Goal: Task Accomplishment & Management: Complete application form

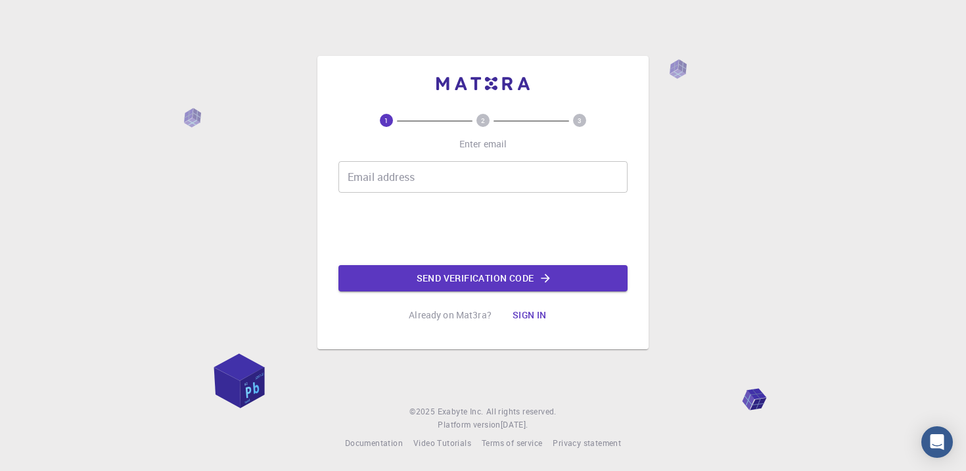
click at [507, 181] on input "Email address" at bounding box center [482, 177] width 289 height 32
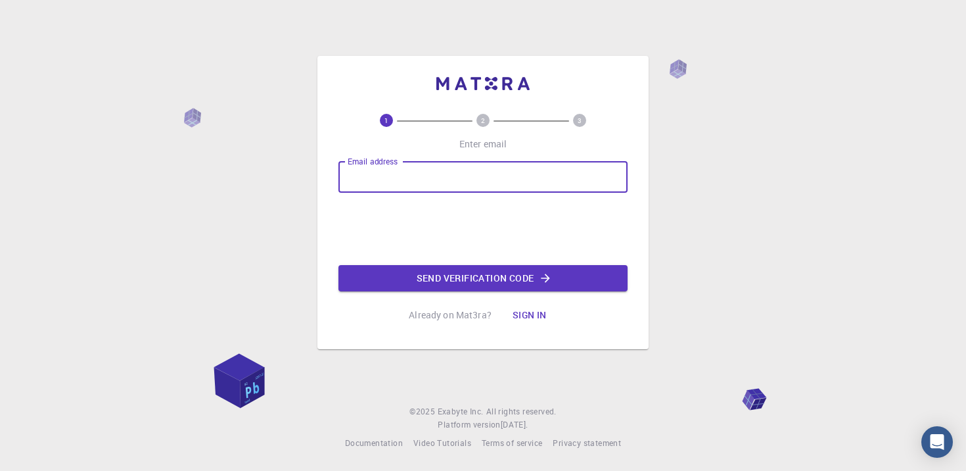
type input "[EMAIL_ADDRESS][DOMAIN_NAME]"
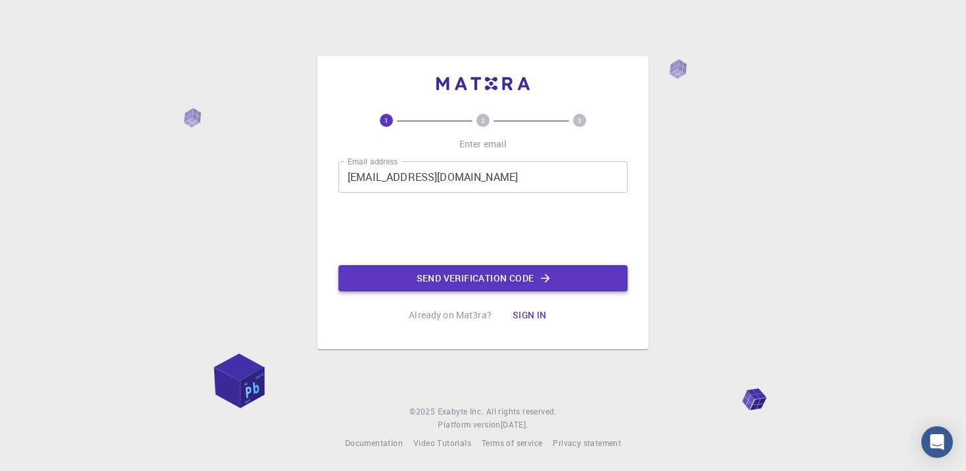
click at [436, 275] on button "Send verification code" at bounding box center [482, 278] width 289 height 26
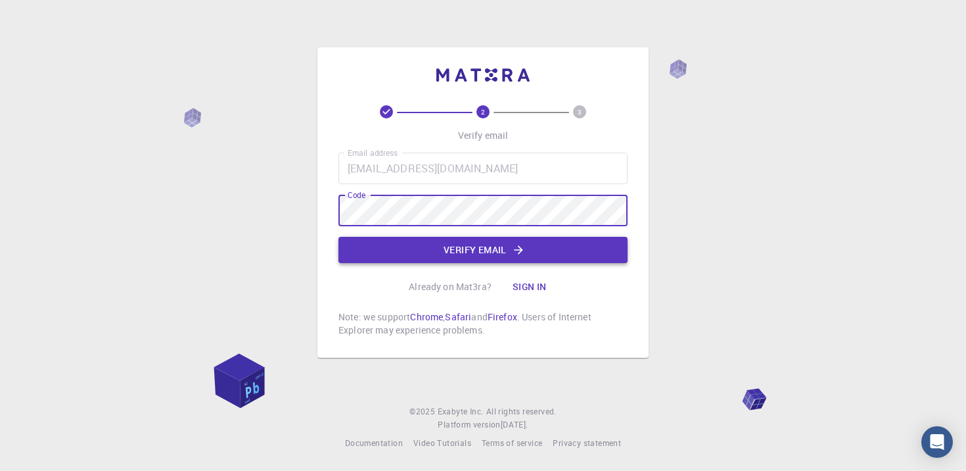
click at [504, 251] on button "Verify email" at bounding box center [482, 250] width 289 height 26
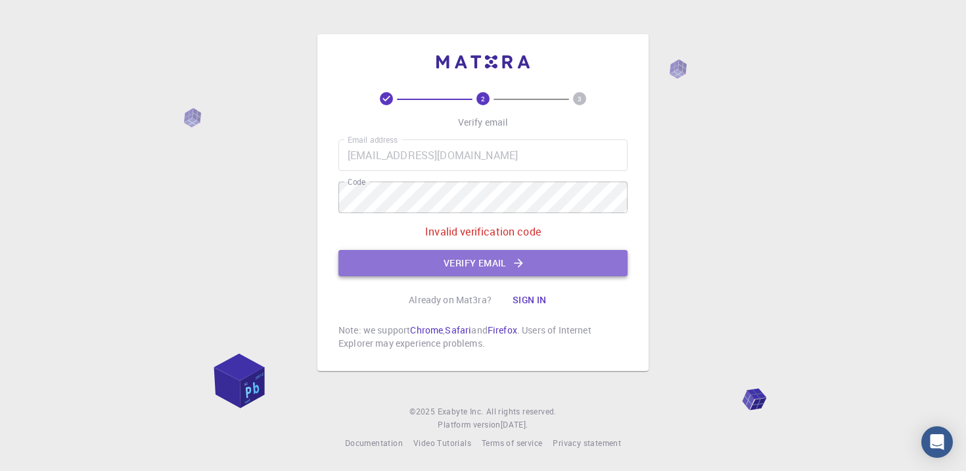
click at [509, 267] on button "Verify email" at bounding box center [482, 263] width 289 height 26
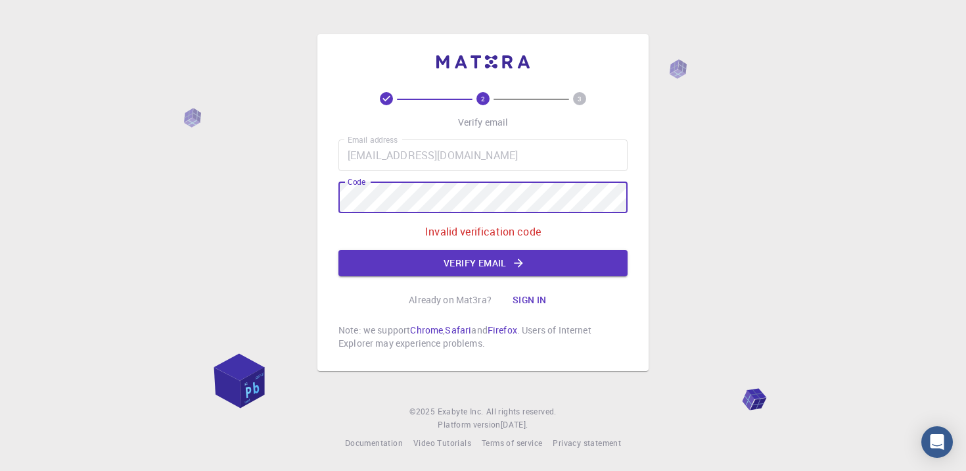
click at [291, 202] on div "2 3 Verify email Email address [EMAIL_ADDRESS][DOMAIN_NAME] Email address Code …" at bounding box center [483, 235] width 966 height 471
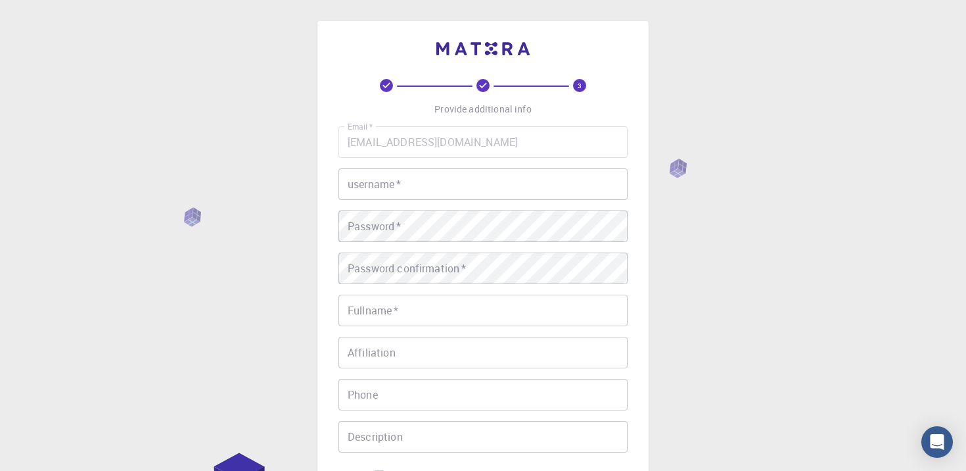
click at [485, 183] on input "username   *" at bounding box center [482, 184] width 289 height 32
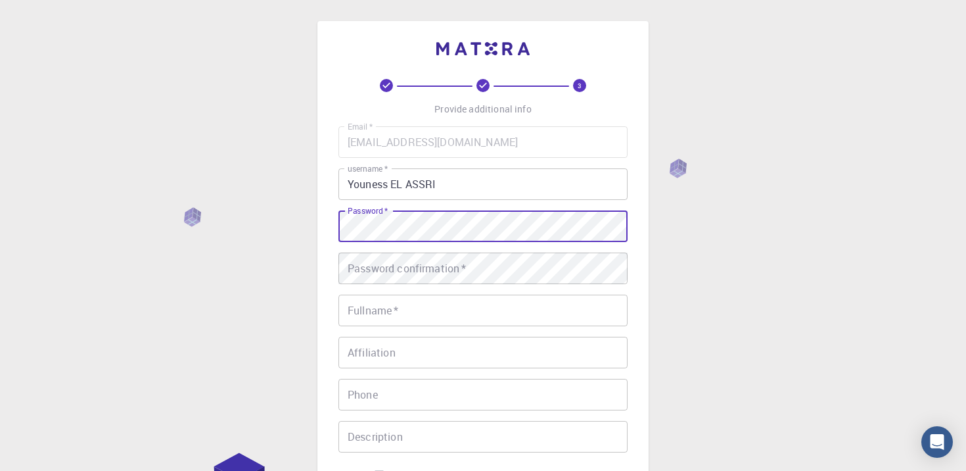
click at [310, 228] on div "3 Provide additional info Email   * [EMAIL_ADDRESS][DOMAIN_NAME] Email   * user…" at bounding box center [483, 334] width 966 height 669
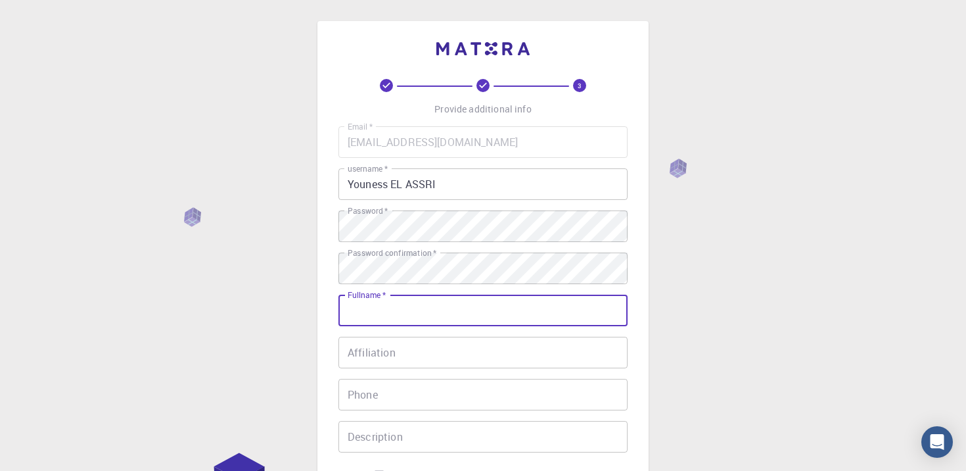
click at [556, 308] on input "Fullname   *" at bounding box center [482, 310] width 289 height 32
click at [510, 182] on input "Youness EL ASSRI" at bounding box center [482, 184] width 289 height 32
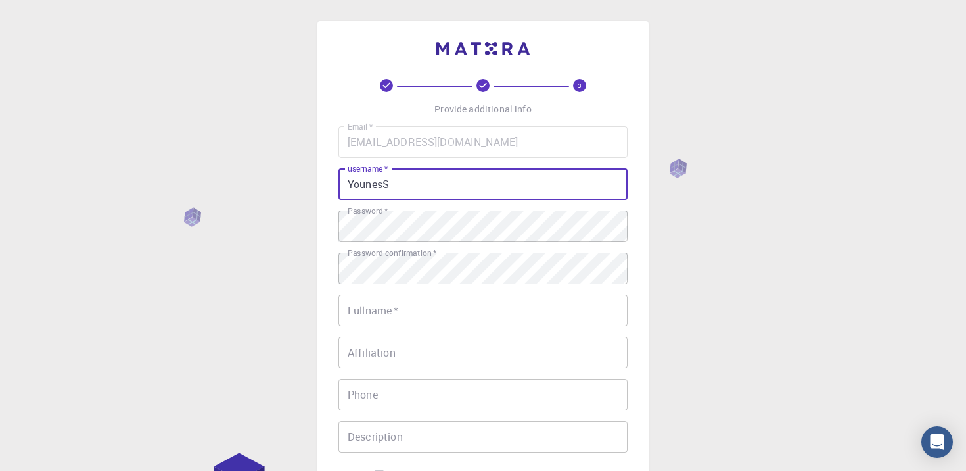
type input "YounesS"
click at [490, 311] on input "Fullname   *" at bounding box center [482, 310] width 289 height 32
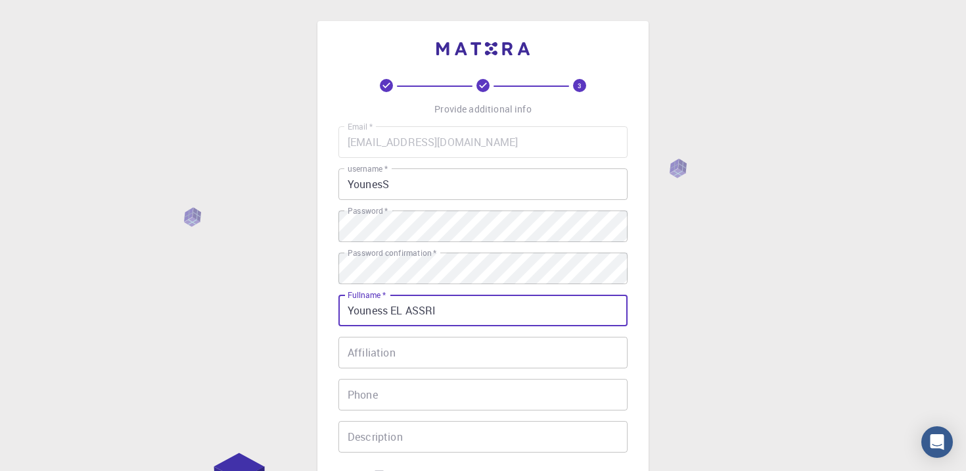
type input "Youness EL ASSRI"
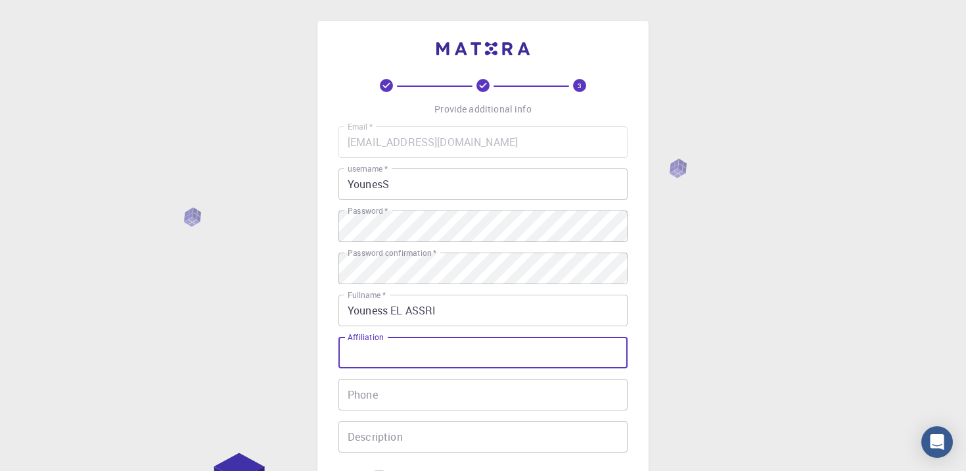
click at [548, 354] on input "Affiliation" at bounding box center [482, 353] width 289 height 32
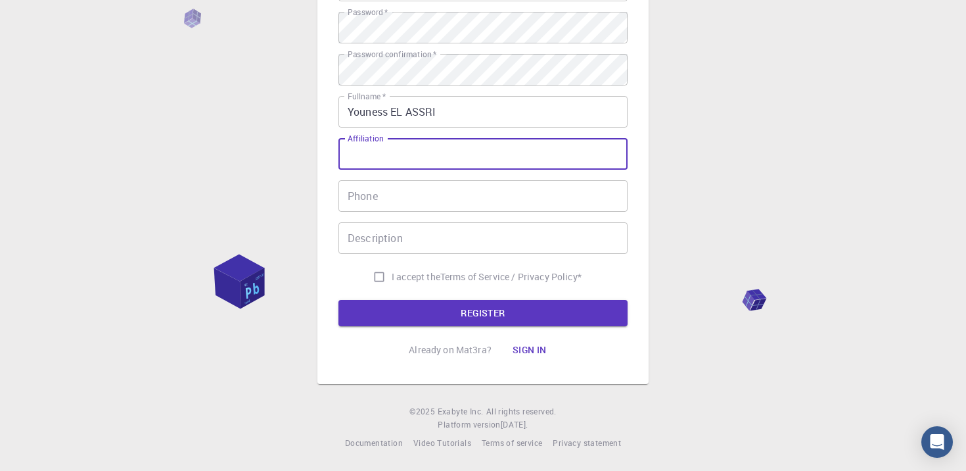
click at [378, 279] on input "I accept the Terms of Service / Privacy Policy *" at bounding box center [379, 276] width 25 height 25
checkbox input "true"
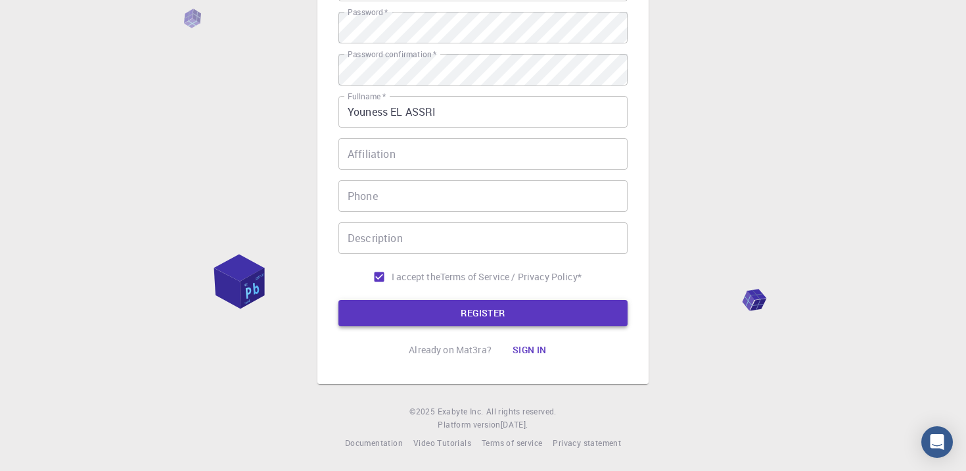
click at [401, 308] on button "REGISTER" at bounding box center [482, 313] width 289 height 26
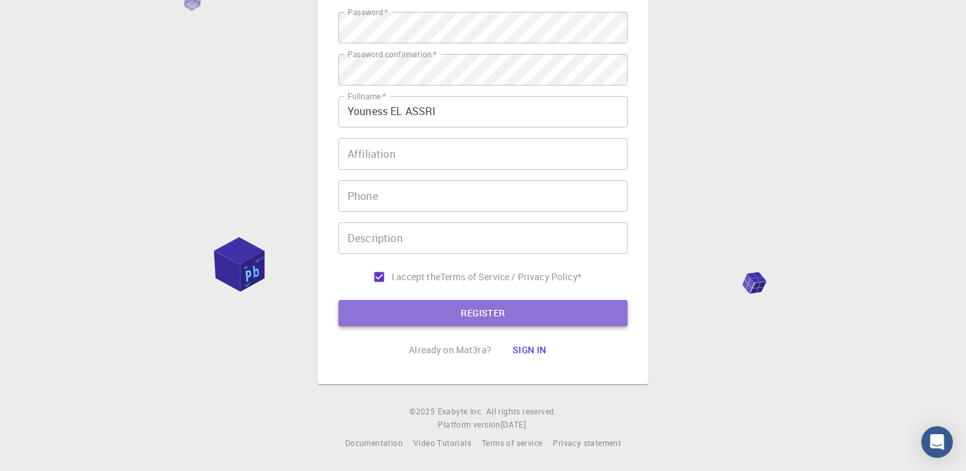
click at [401, 308] on button "REGISTER" at bounding box center [482, 313] width 289 height 26
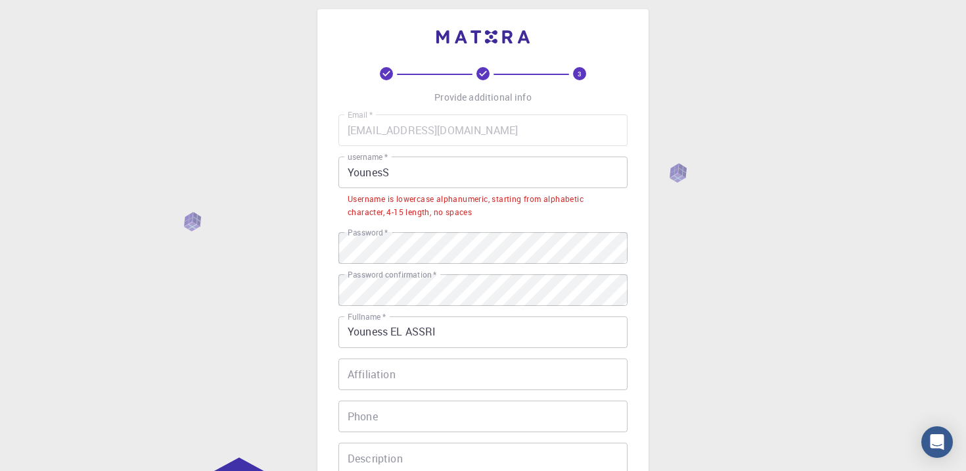
scroll to position [13, 0]
click at [410, 170] on input "YounesS" at bounding box center [482, 171] width 289 height 32
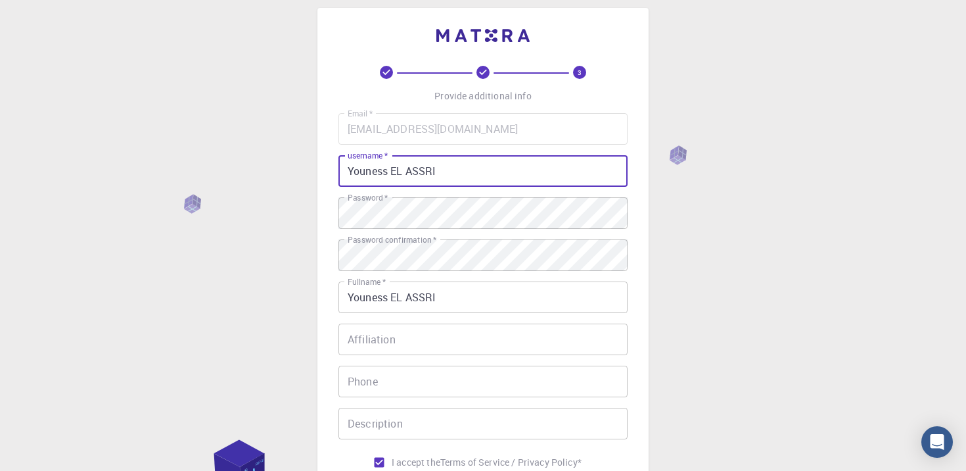
scroll to position [200, 0]
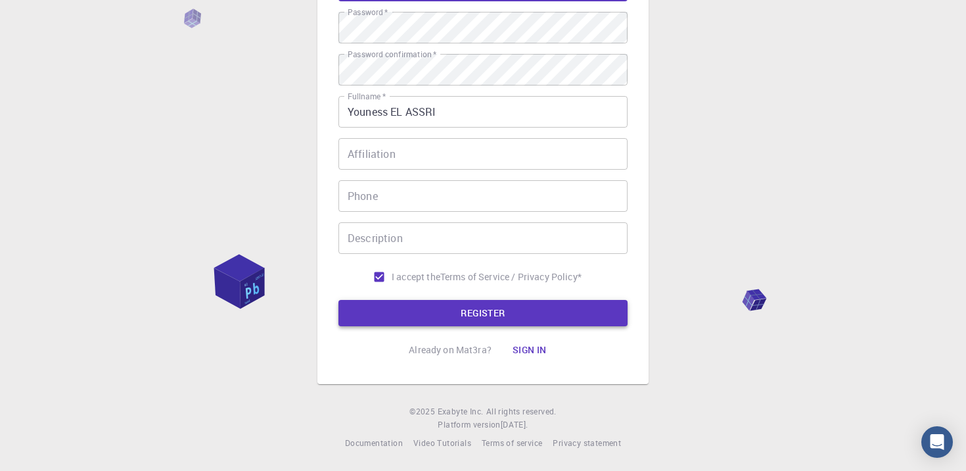
type input "Youness EL ASSRI"
click at [509, 307] on button "REGISTER" at bounding box center [482, 313] width 289 height 26
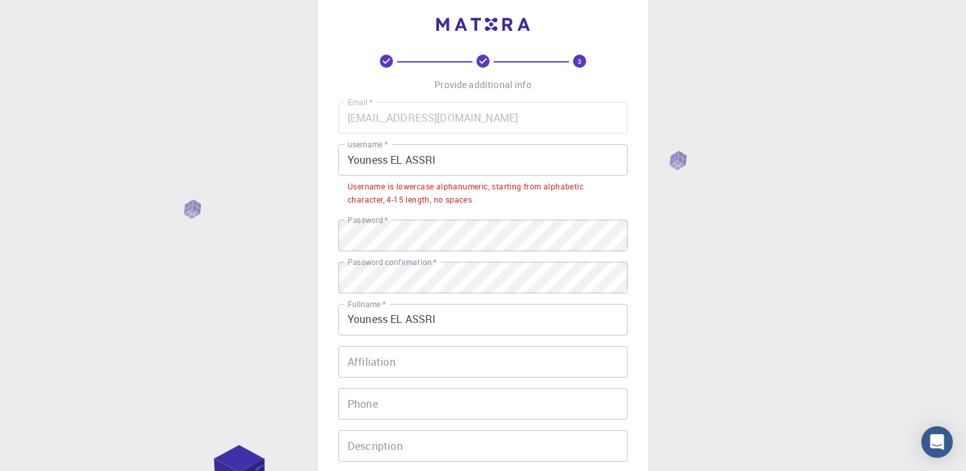
scroll to position [26, 0]
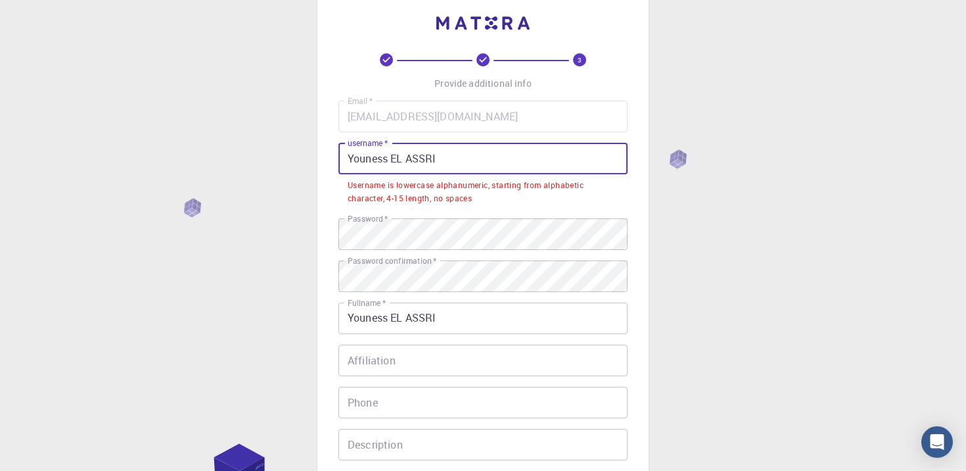
drag, startPoint x: 448, startPoint y: 164, endPoint x: 325, endPoint y: 139, distance: 125.4
click at [325, 138] on div "3 Provide additional info Email   * [EMAIL_ADDRESS][DOMAIN_NAME] Email   * user…" at bounding box center [482, 292] width 331 height 595
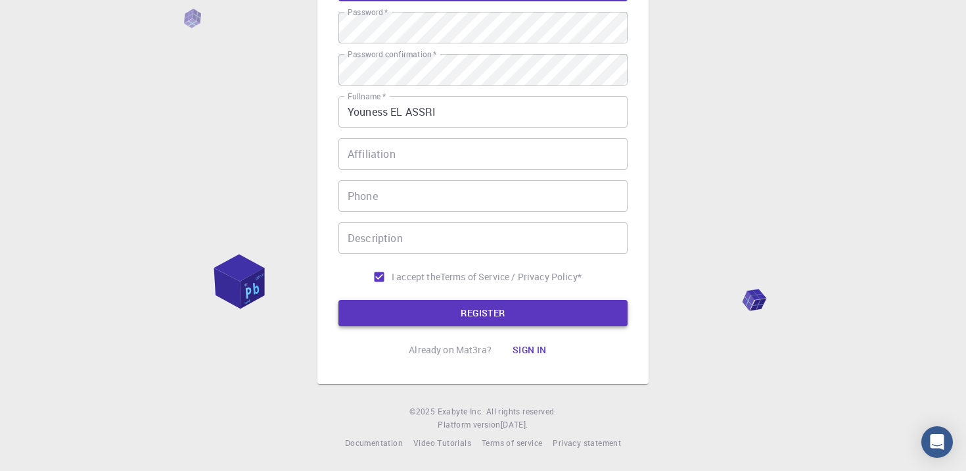
click at [486, 310] on button "REGISTER" at bounding box center [482, 313] width 289 height 26
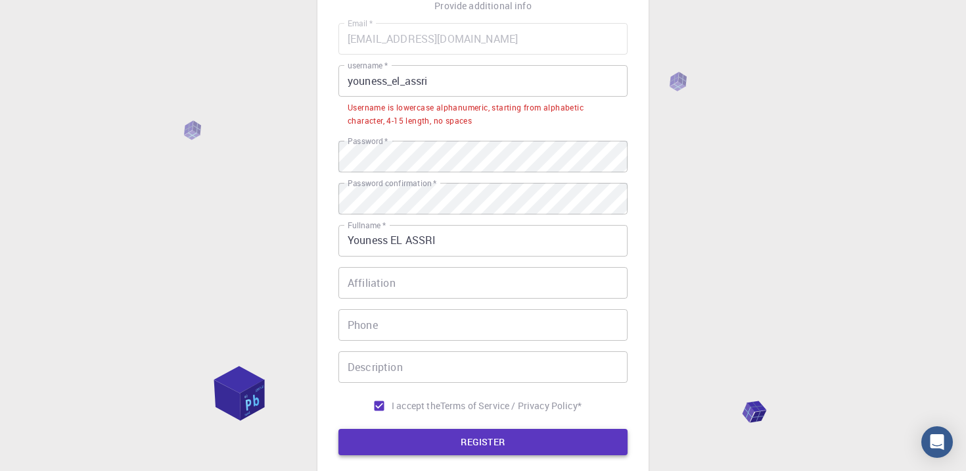
scroll to position [101, 0]
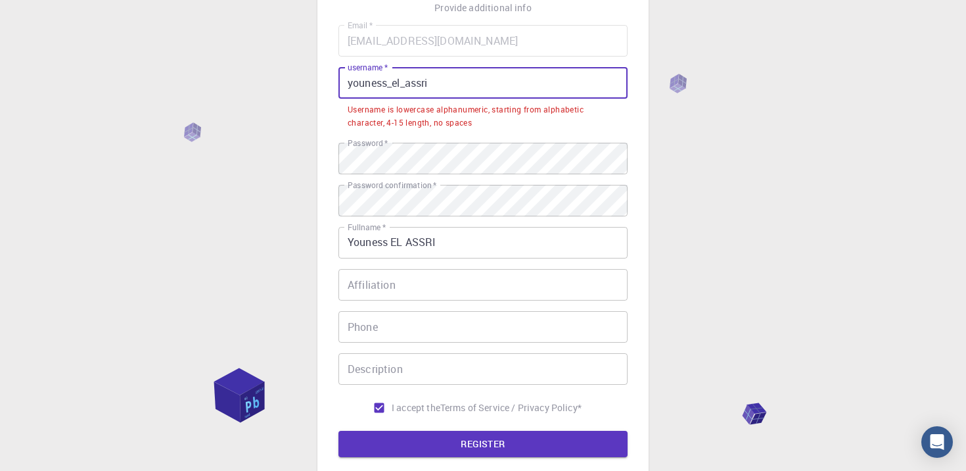
drag, startPoint x: 449, startPoint y: 78, endPoint x: 390, endPoint y: 84, distance: 58.9
click at [390, 84] on input "youness_el_assri" at bounding box center [482, 83] width 289 height 32
click at [396, 85] on input "youness_el_assri" at bounding box center [482, 83] width 289 height 32
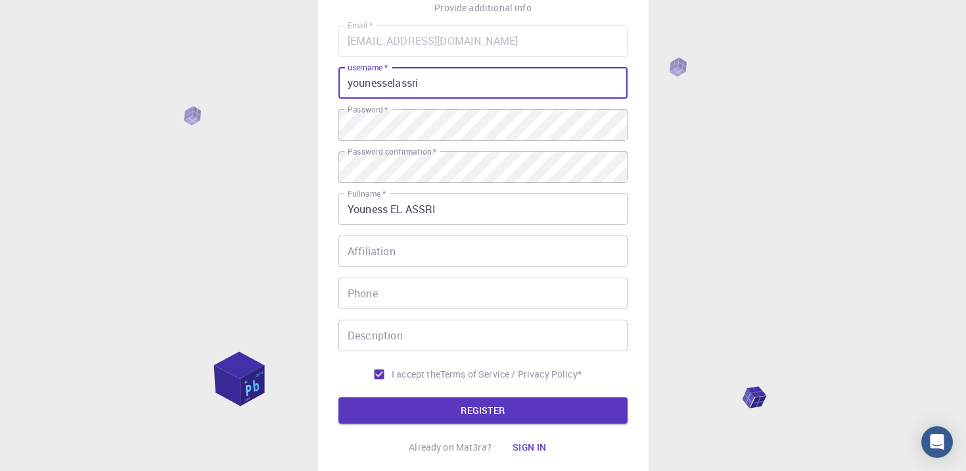
scroll to position [200, 0]
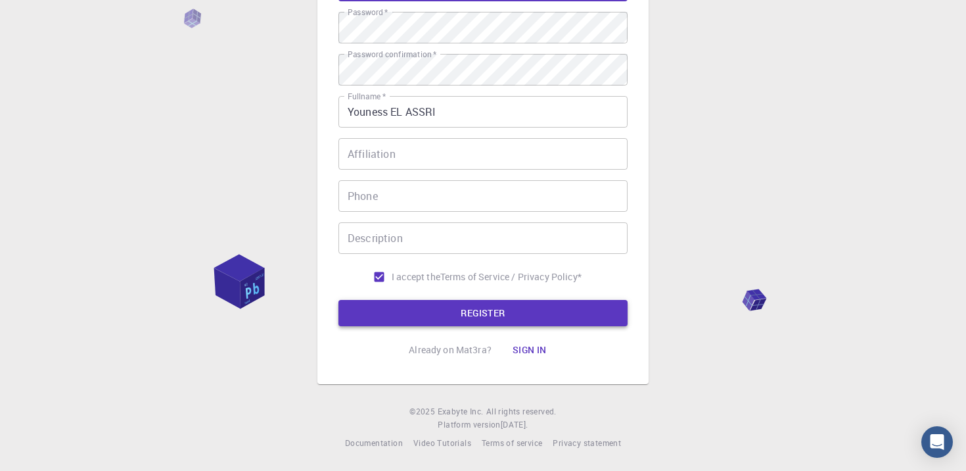
type input "younesselassri"
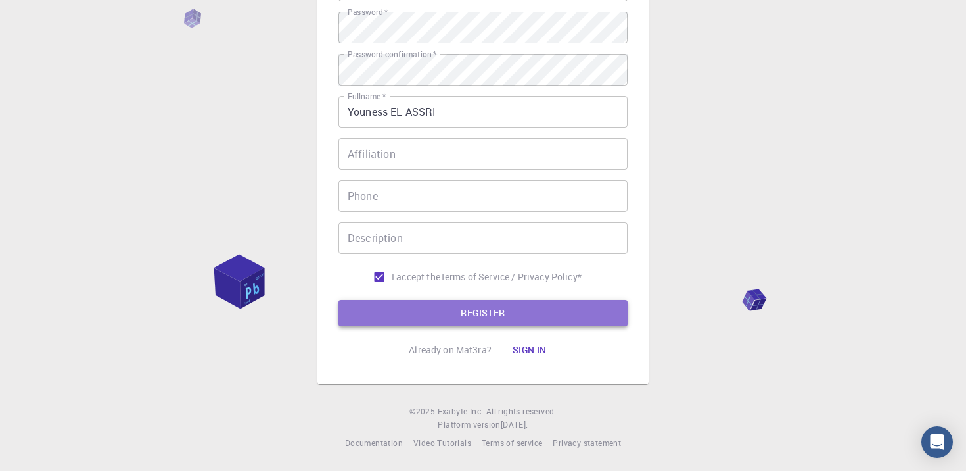
click at [461, 305] on button "REGISTER" at bounding box center [482, 313] width 289 height 26
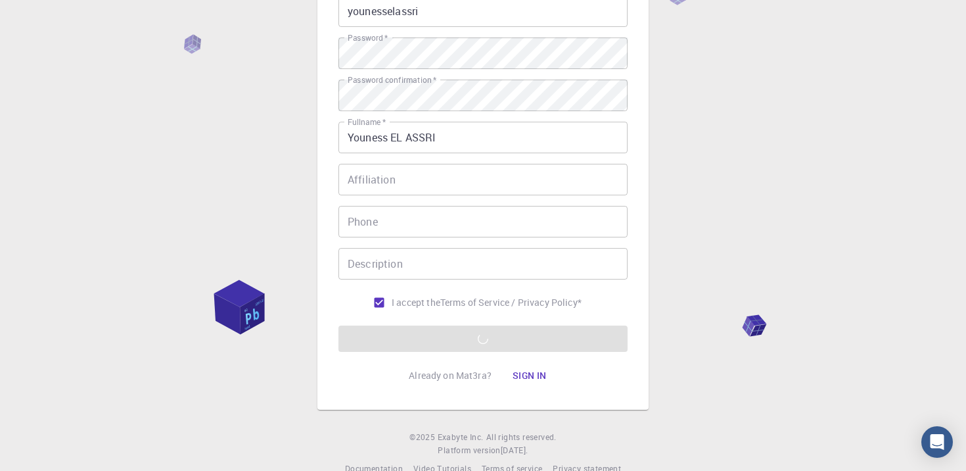
scroll to position [186, 0]
